Goal: Task Accomplishment & Management: Use online tool/utility

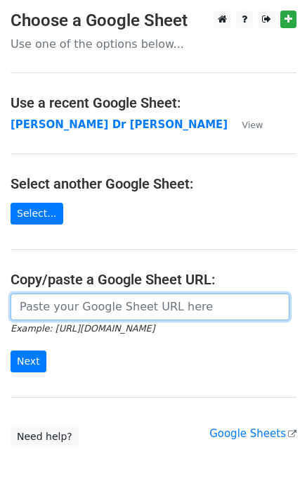
click at [39, 307] on input "url" at bounding box center [150, 306] width 279 height 27
paste input "https://docs.google.com/spreadsheets/d/1G-r2LDR-PUes-LJWUgQRrYRQSRffQtQs65W9tlb…"
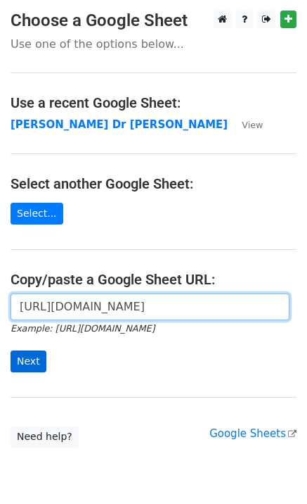
scroll to position [0, 404]
type input "https://docs.google.com/spreadsheets/d/1G-r2LDR-PUes-LJWUgQRrYRQSRffQtQs65W9tlb…"
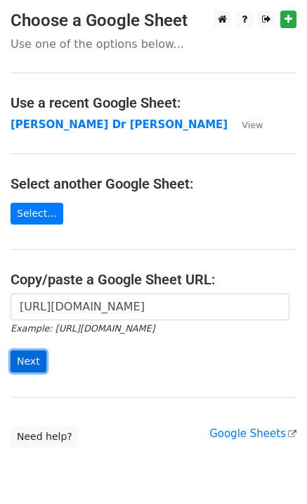
scroll to position [0, 0]
click at [28, 358] on input "Next" at bounding box center [29, 361] width 36 height 22
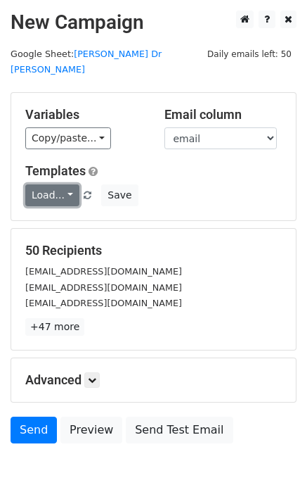
click at [39, 184] on link "Load..." at bounding box center [52, 195] width 54 height 22
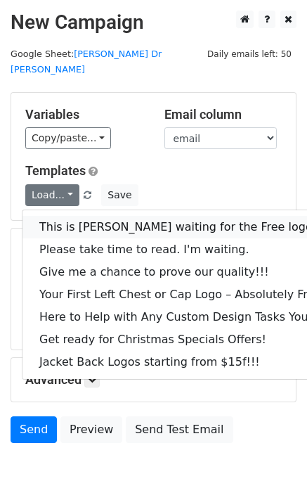
click at [53, 216] on link "This is [PERSON_NAME] waiting for the Free logo" at bounding box center [191, 227] width 336 height 23
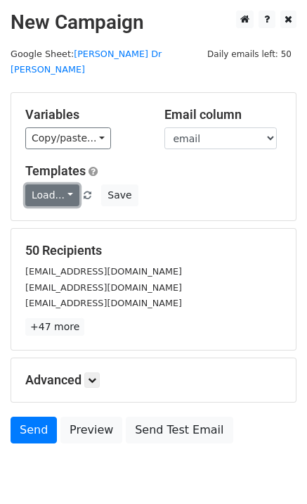
click at [62, 187] on link "Load..." at bounding box center [52, 195] width 54 height 22
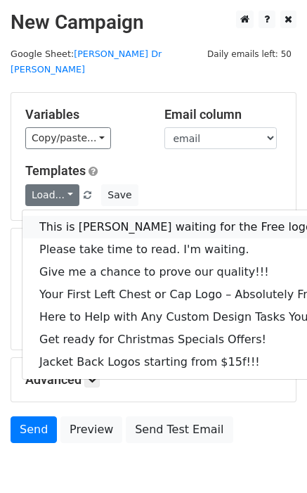
click at [70, 216] on link "This is [PERSON_NAME] waiting for the Free logo" at bounding box center [191, 227] width 336 height 23
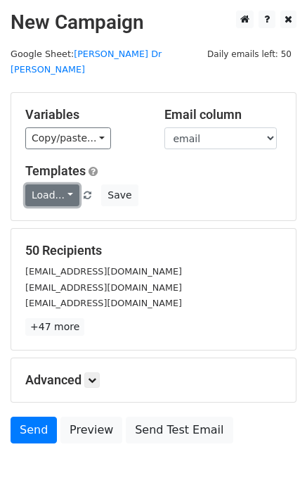
click at [44, 184] on link "Load..." at bounding box center [52, 195] width 54 height 22
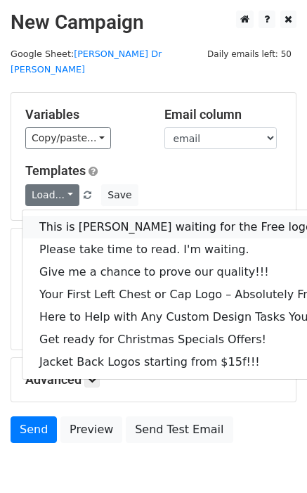
click at [53, 216] on link "This is [PERSON_NAME] waiting for the Free logo" at bounding box center [191, 227] width 336 height 23
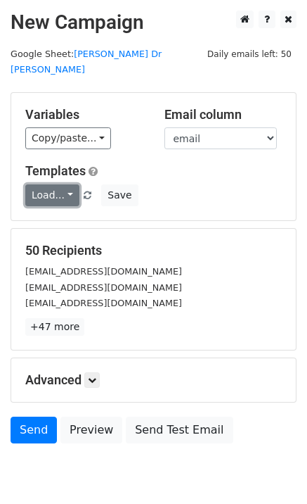
click at [54, 184] on link "Load..." at bounding box center [52, 195] width 54 height 22
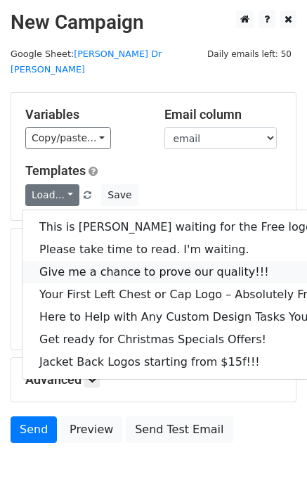
click at [75, 261] on link "Give me a chance to prove our quality!!!" at bounding box center [191, 272] width 336 height 23
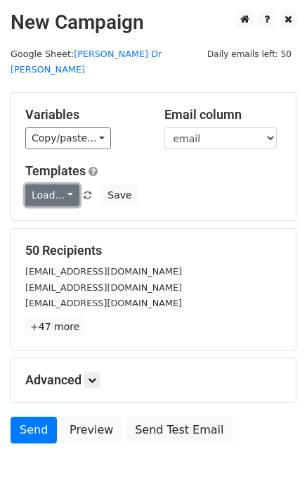
click at [46, 184] on link "Load..." at bounding box center [52, 195] width 54 height 22
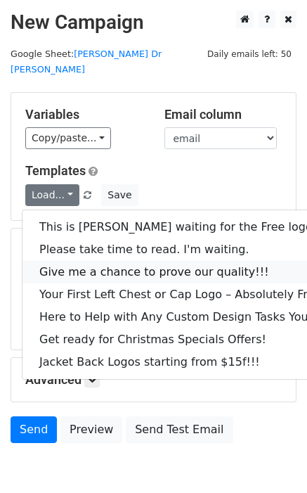
click at [71, 261] on link "Give me a chance to prove our quality!!!" at bounding box center [191, 272] width 336 height 23
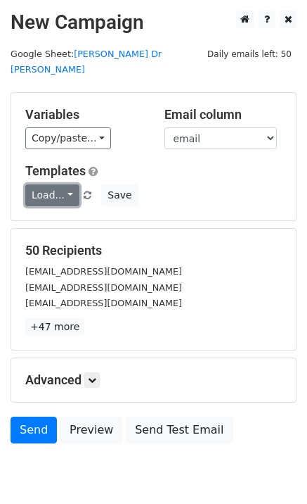
click at [51, 184] on link "Load..." at bounding box center [52, 195] width 54 height 22
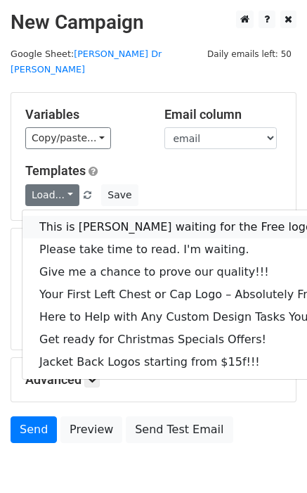
click at [65, 216] on link "This is [PERSON_NAME] waiting for the Free logo" at bounding box center [191, 227] width 336 height 23
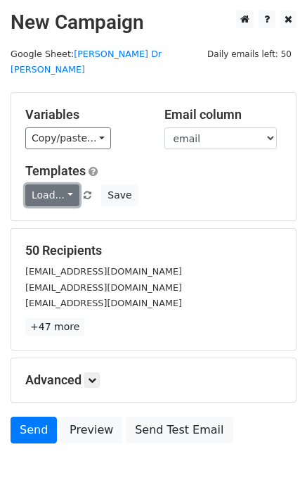
click at [49, 184] on link "Load..." at bounding box center [52, 195] width 54 height 22
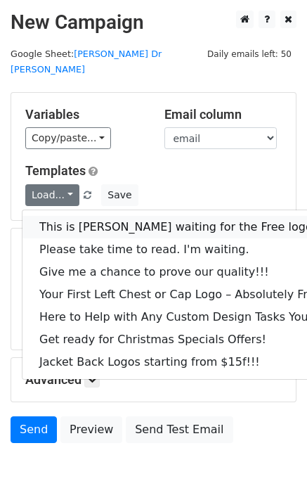
click at [57, 216] on link "This is [PERSON_NAME] waiting for the Free logo" at bounding box center [191, 227] width 336 height 23
